Goal: Task Accomplishment & Management: Use online tool/utility

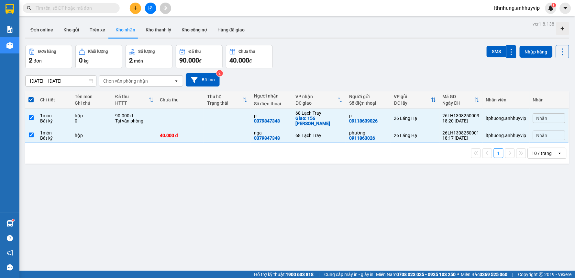
click at [135, 29] on button "Kho nhận" at bounding box center [125, 30] width 30 height 16
click at [114, 187] on div "ver 1.8.138 Đơn online Kho gửi Trên xe Kho nhận Kho thanh lý Kho công nợ Hàng đ…" at bounding box center [297, 158] width 549 height 278
click at [34, 102] on th at bounding box center [31, 99] width 12 height 17
click at [29, 116] on input "checkbox" at bounding box center [31, 117] width 5 height 5
checkbox input "false"
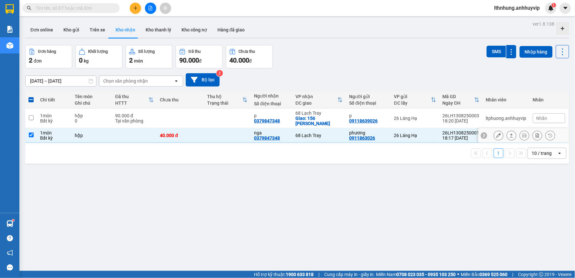
click at [30, 136] on input "checkbox" at bounding box center [31, 134] width 5 height 5
checkbox input "false"
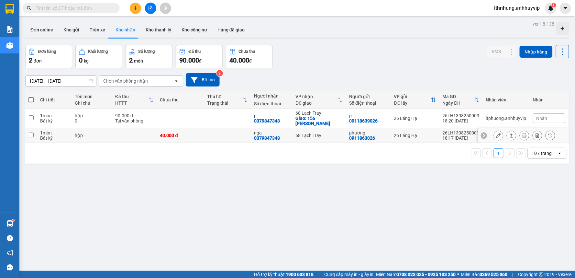
click at [65, 174] on div "ver 1.8.138 Đơn online Kho gửi Trên xe Kho nhận Kho thanh lý Kho công nợ Hàng đ…" at bounding box center [297, 158] width 549 height 278
click at [75, 28] on button "Kho gửi" at bounding box center [71, 30] width 26 height 16
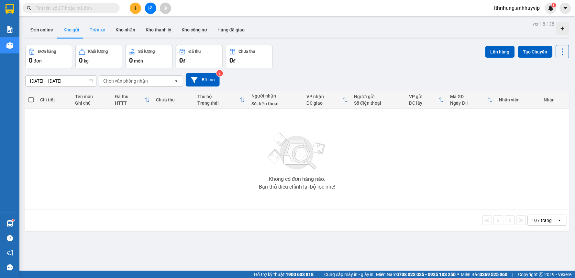
click at [102, 30] on button "Trên xe" at bounding box center [97, 30] width 26 height 16
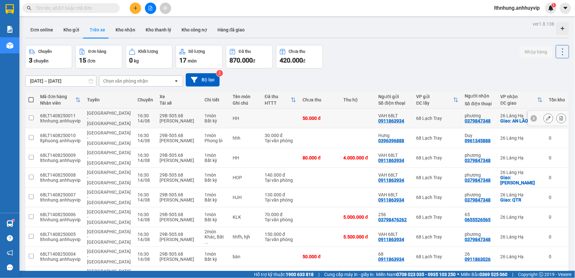
click at [32, 117] on input "checkbox" at bounding box center [31, 117] width 5 height 5
checkbox input "true"
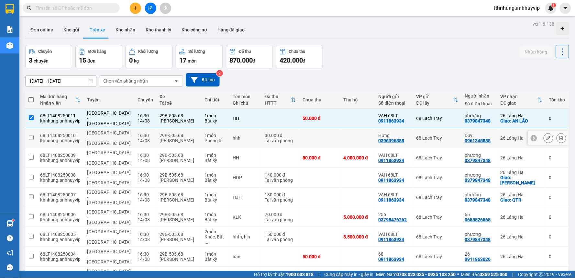
click at [30, 134] on td at bounding box center [31, 138] width 12 height 20
checkbox input "true"
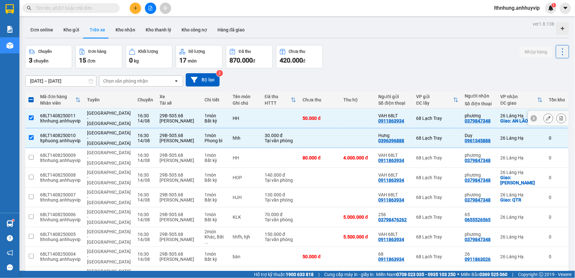
click at [30, 115] on input "checkbox" at bounding box center [31, 117] width 5 height 5
checkbox input "false"
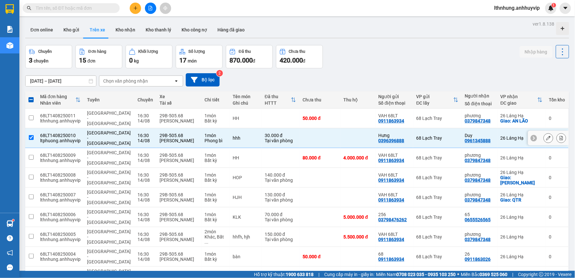
click at [27, 129] on td at bounding box center [31, 138] width 12 height 20
checkbox input "false"
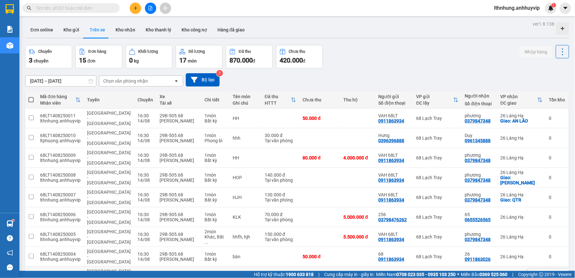
scroll to position [30, 0]
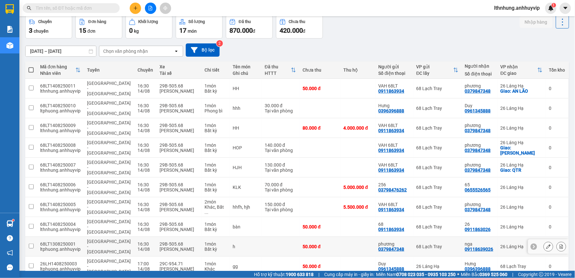
click at [31, 243] on input "checkbox" at bounding box center [31, 245] width 5 height 5
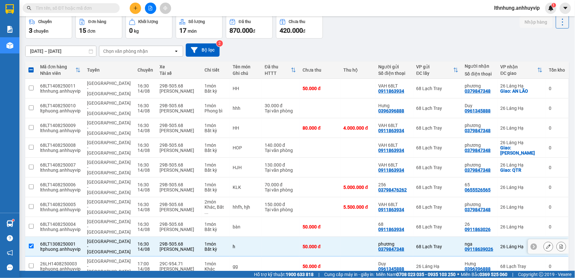
click at [31, 243] on input "checkbox" at bounding box center [31, 245] width 5 height 5
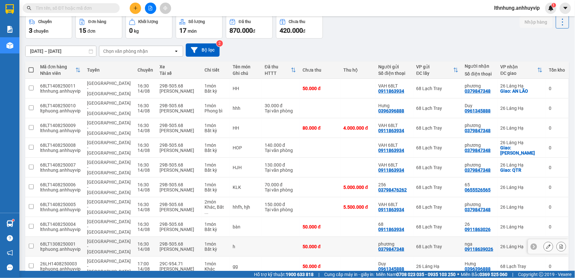
click at [31, 243] on input "checkbox" at bounding box center [31, 245] width 5 height 5
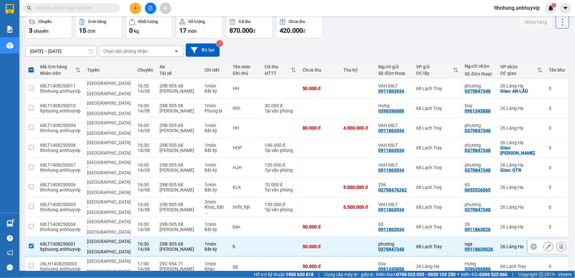
click at [30, 243] on input "checkbox" at bounding box center [31, 245] width 5 height 5
checkbox input "false"
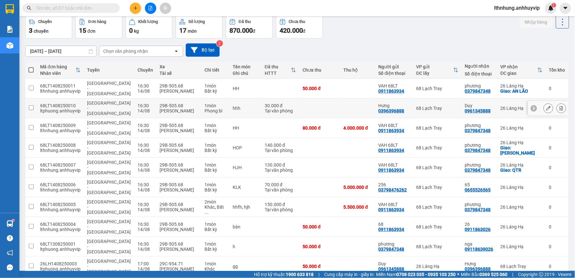
scroll to position [0, 0]
